Goal: Check status: Check status

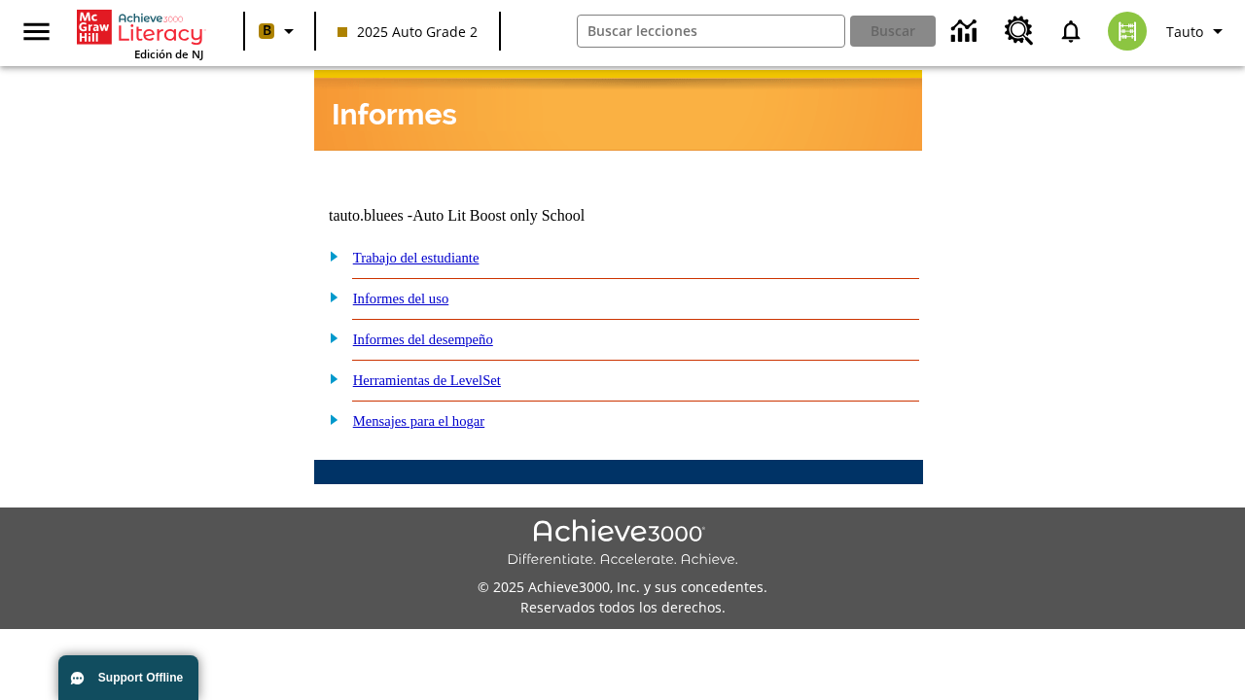
click at [438, 250] on link "Trabajo del estudiante" at bounding box center [416, 258] width 126 height 16
select select "/options/reports/?report_id=24&atype=14&section=2"
